Goal: Use online tool/utility: Use online tool/utility

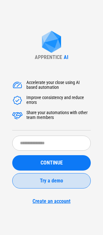
click at [53, 180] on span "Try a demo" at bounding box center [51, 180] width 23 height 5
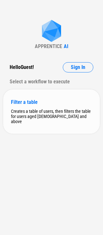
click at [22, 103] on div "Filter a table" at bounding box center [51, 102] width 81 height 6
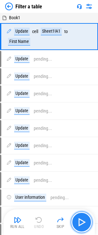
click at [81, 220] on img "button" at bounding box center [81, 222] width 10 height 10
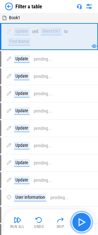
click at [78, 221] on img "button" at bounding box center [81, 222] width 10 height 10
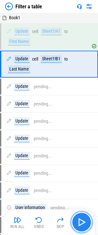
click at [78, 221] on img "button" at bounding box center [81, 222] width 10 height 10
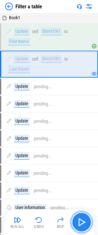
click at [78, 221] on img "button" at bounding box center [81, 222] width 10 height 10
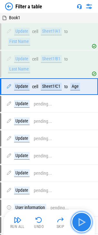
click at [78, 221] on img "button" at bounding box center [81, 222] width 10 height 10
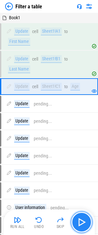
click at [78, 221] on img "button" at bounding box center [81, 222] width 10 height 10
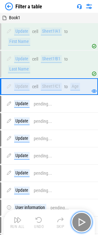
click at [78, 221] on img "button" at bounding box center [81, 222] width 10 height 10
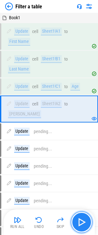
click at [78, 221] on img "button" at bounding box center [81, 222] width 10 height 10
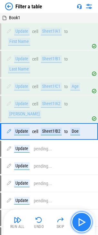
click at [78, 221] on img "button" at bounding box center [81, 222] width 10 height 10
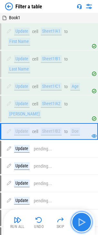
click at [78, 221] on img "button" at bounding box center [81, 222] width 10 height 10
click at [78, 221] on div "Run All Undo Skip" at bounding box center [49, 222] width 85 height 21
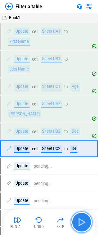
click at [78, 221] on img "button" at bounding box center [81, 222] width 10 height 10
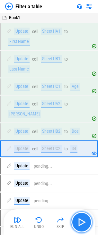
click at [78, 221] on img "button" at bounding box center [81, 222] width 10 height 10
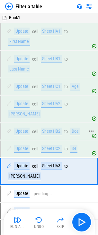
click at [51, 127] on div "Sheet1!B2" at bounding box center [51, 131] width 21 height 8
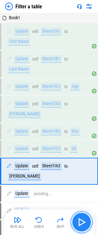
click at [78, 221] on img "button" at bounding box center [81, 222] width 10 height 10
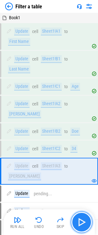
click at [82, 221] on img "button" at bounding box center [81, 222] width 10 height 10
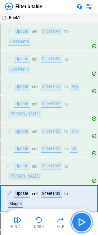
click at [83, 222] on img "button" at bounding box center [81, 222] width 10 height 10
click at [83, 222] on div "Run All Undo Skip" at bounding box center [49, 222] width 85 height 21
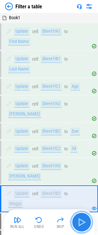
click at [83, 222] on img "button" at bounding box center [81, 222] width 10 height 10
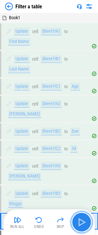
click at [83, 222] on img "button" at bounding box center [81, 222] width 10 height 10
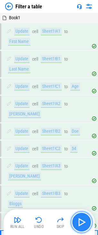
click at [82, 222] on img "button" at bounding box center [81, 222] width 10 height 10
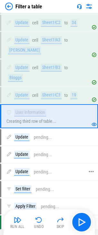
scroll to position [132, 0]
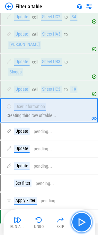
click at [81, 219] on img "button" at bounding box center [81, 222] width 10 height 10
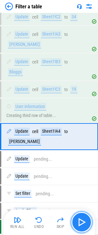
click at [81, 219] on img "button" at bounding box center [81, 222] width 10 height 10
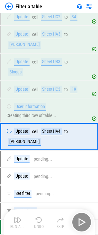
click at [81, 219] on div "Run All Undo Skip" at bounding box center [49, 222] width 85 height 21
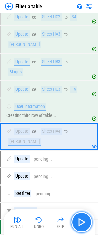
click at [81, 219] on img "button" at bounding box center [81, 222] width 10 height 10
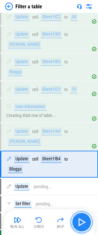
click at [81, 219] on img "button" at bounding box center [81, 222] width 10 height 10
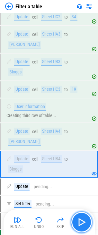
click at [81, 218] on img "button" at bounding box center [81, 222] width 10 height 10
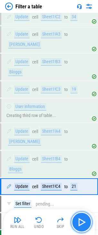
click at [79, 221] on img "button" at bounding box center [81, 222] width 10 height 10
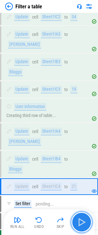
click at [79, 221] on img "button" at bounding box center [81, 222] width 10 height 10
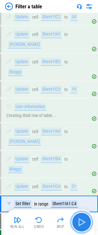
click at [79, 221] on img "button" at bounding box center [81, 222] width 10 height 10
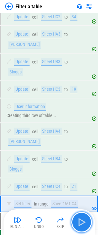
click at [79, 221] on img "button" at bounding box center [81, 222] width 10 height 10
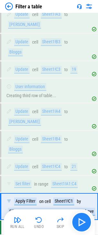
scroll to position [152, 0]
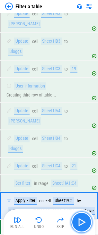
click at [80, 221] on img "button" at bounding box center [81, 222] width 10 height 10
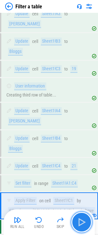
click at [80, 221] on img "button" at bounding box center [81, 222] width 10 height 10
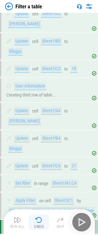
click at [41, 219] on img "button" at bounding box center [39, 220] width 8 height 8
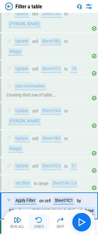
click at [41, 219] on img "button" at bounding box center [39, 220] width 8 height 8
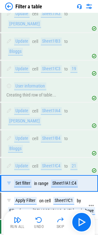
click at [65, 197] on div "Apply Filter on cell Sheet1!C1 by Filter for age [DEMOGRAPHIC_DATA] and above" at bounding box center [51, 206] width 90 height 18
